Goal: Information Seeking & Learning: Learn about a topic

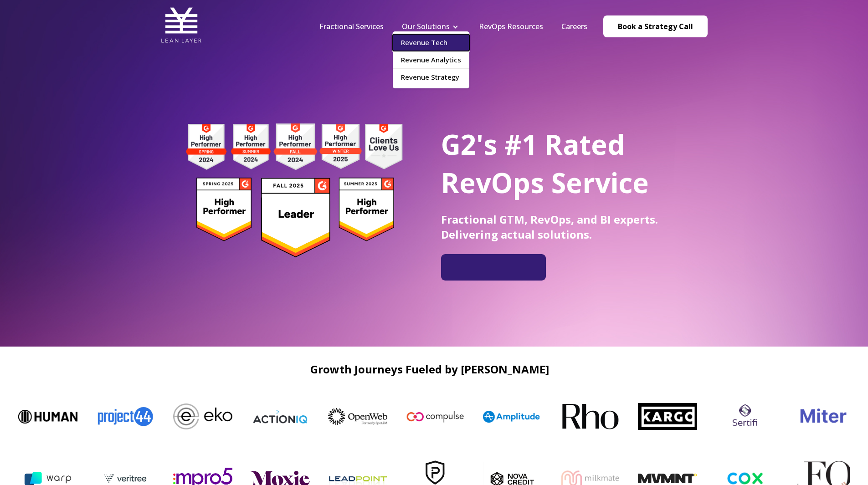
click at [436, 36] on link "Revenue Tech" at bounding box center [431, 42] width 77 height 17
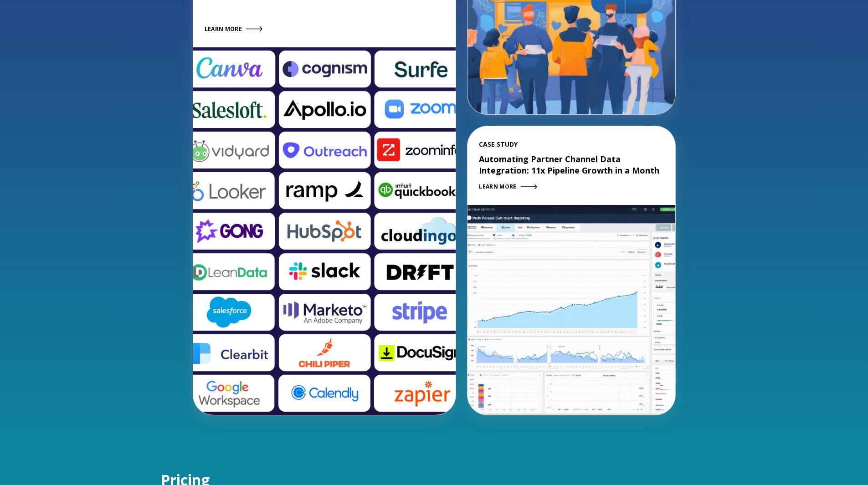
scroll to position [1368, 0]
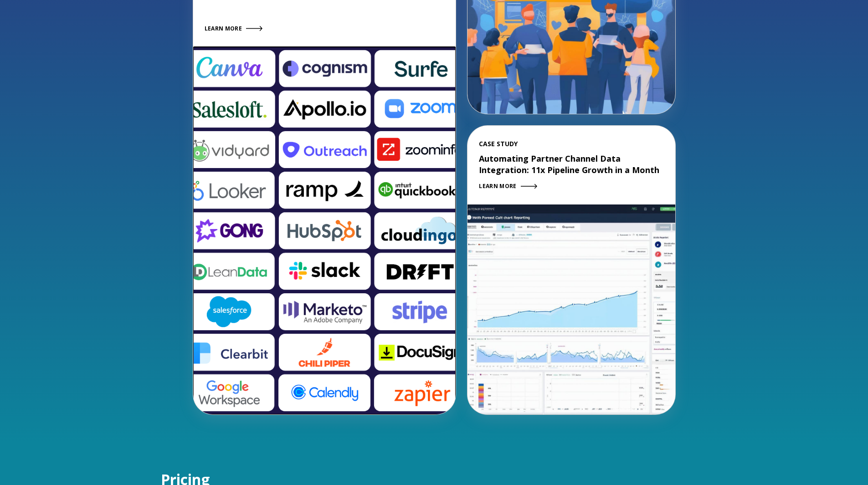
click at [323, 230] on img at bounding box center [324, 231] width 263 height 368
